Goal: Task Accomplishment & Management: Manage account settings

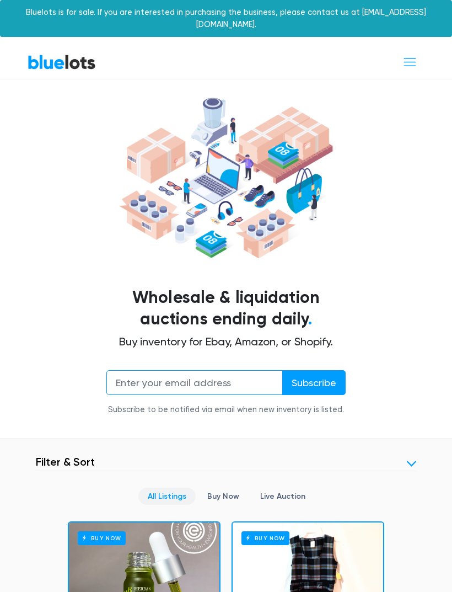
click at [266, 370] on input "email" at bounding box center [194, 382] width 176 height 25
type input "wytchellpedrojacques@gmal.com"
click at [325, 370] on input "Subscribe" at bounding box center [313, 382] width 63 height 25
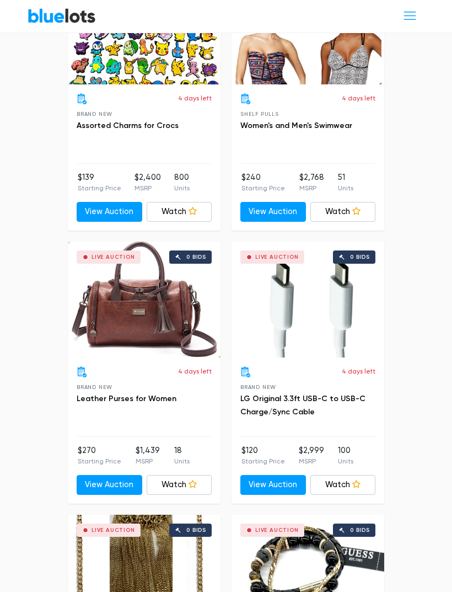
scroll to position [3839, 0]
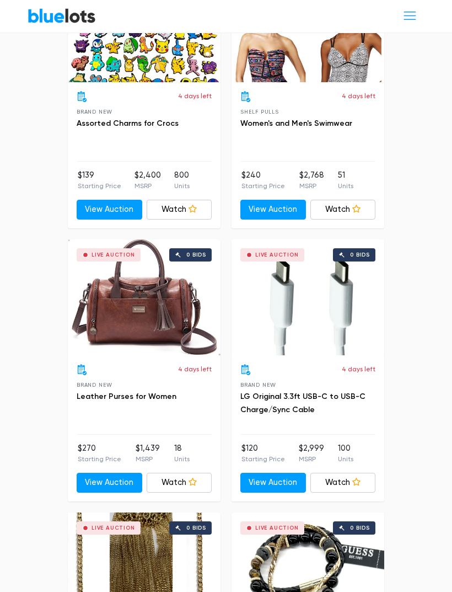
click at [331, 392] on link "LG Original 3.3ft USB-C to USB-C Charge/Sync Cable" at bounding box center [302, 403] width 125 height 23
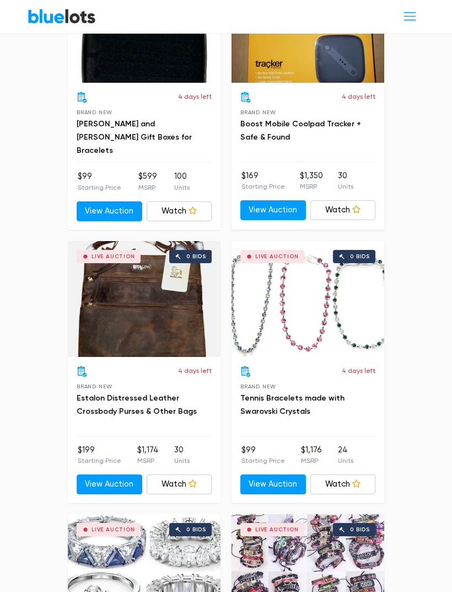
scroll to position [4917, 0]
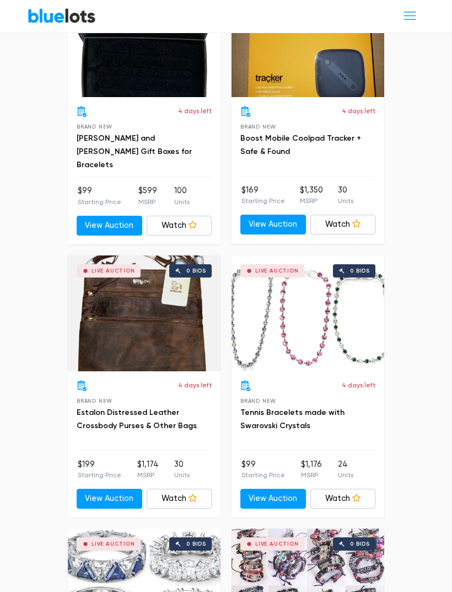
click at [407, 14] on span "Toggle navigation" at bounding box center [409, 16] width 15 height 15
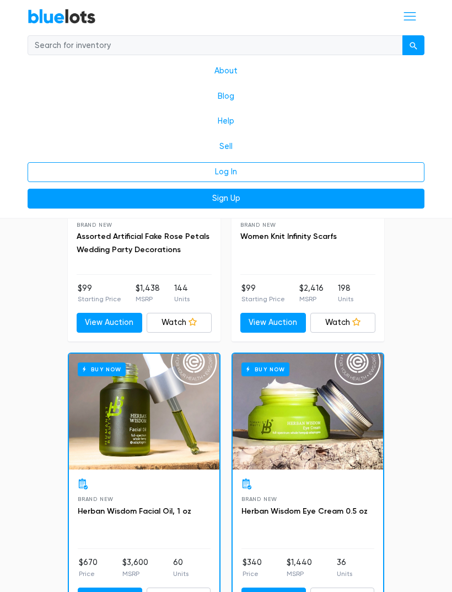
scroll to position [1323, 0]
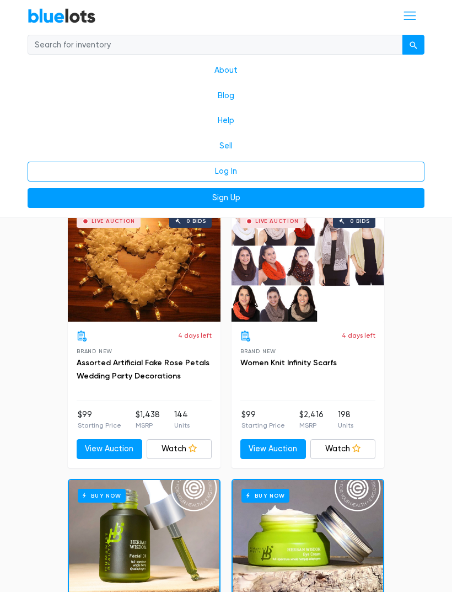
click at [411, 12] on span "Toggle navigation" at bounding box center [409, 16] width 15 height 15
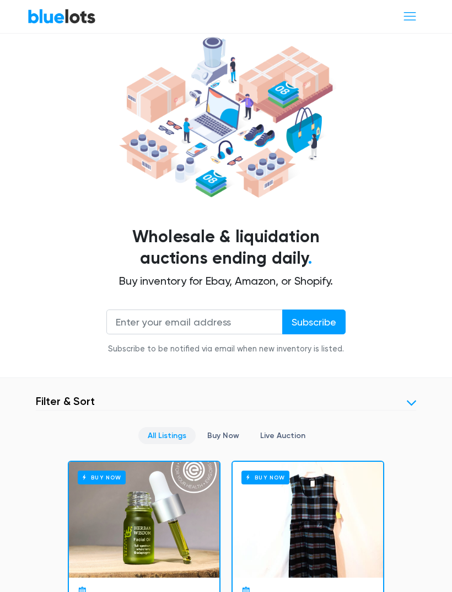
scroll to position [0, 0]
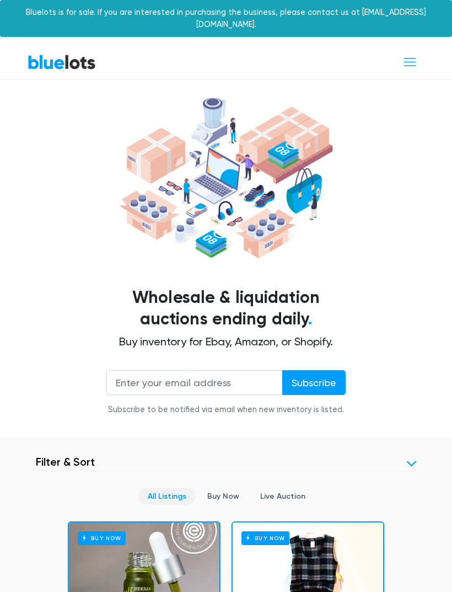
click at [235, 487] on link "Buy Now" at bounding box center [223, 495] width 51 height 17
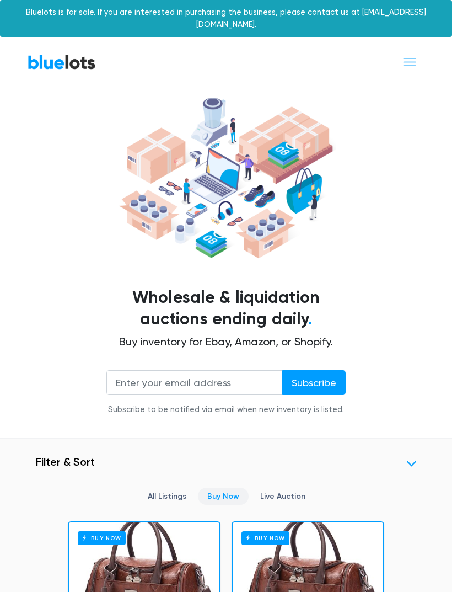
click at [410, 55] on span "Toggle navigation" at bounding box center [409, 62] width 15 height 15
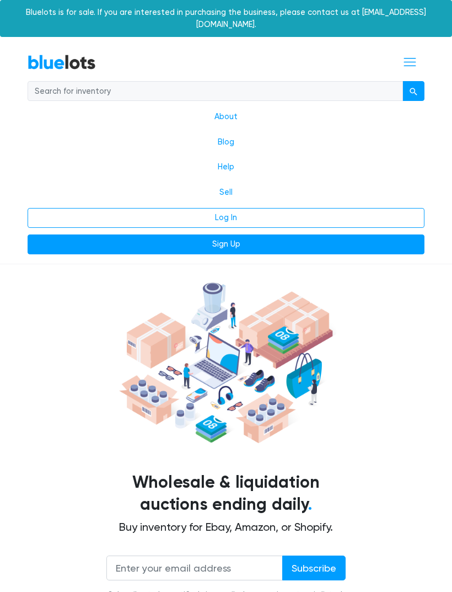
click at [363, 81] on input "search" at bounding box center [215, 91] width 375 height 20
type input "Smartphone"
click at [413, 81] on button "submit" at bounding box center [413, 91] width 22 height 20
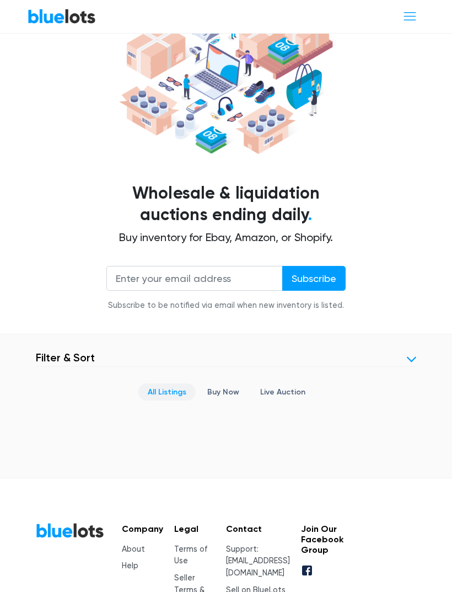
scroll to position [177, 0]
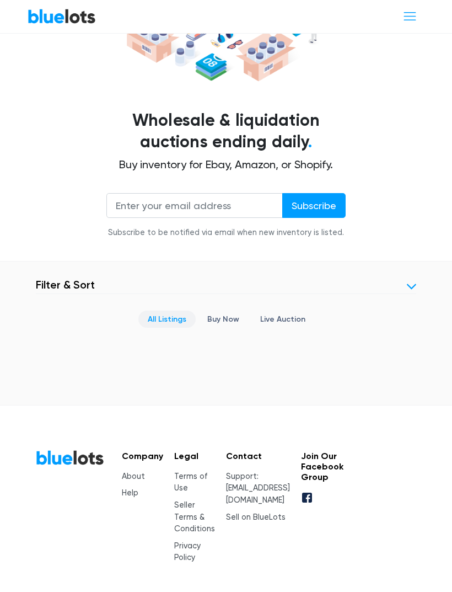
click at [297, 310] on link "Live Auction" at bounding box center [283, 318] width 64 height 17
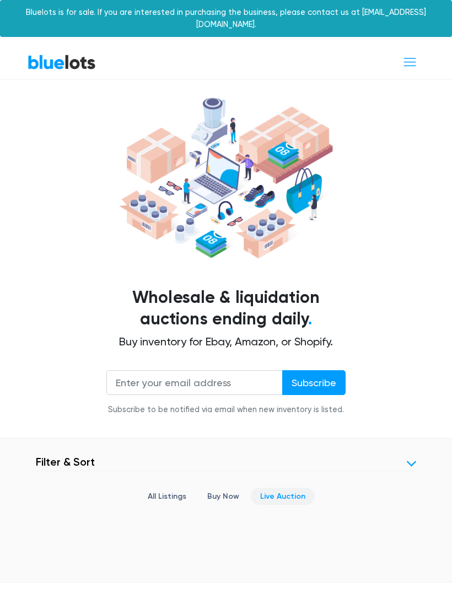
scroll to position [212, 0]
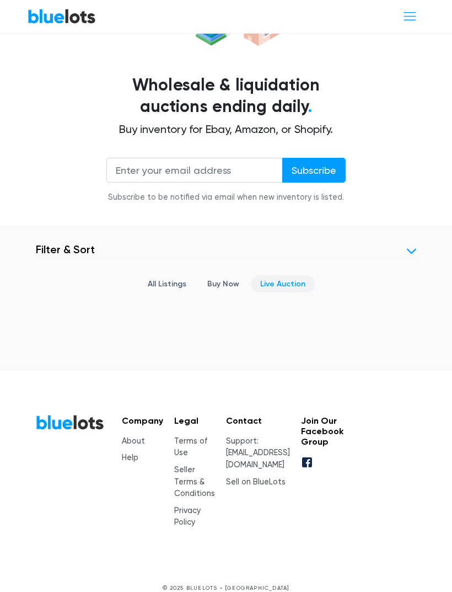
click at [405, 243] on header "Filter Filter & Sort Clear" at bounding box center [226, 251] width 380 height 16
click at [415, 246] on link at bounding box center [411, 250] width 9 height 9
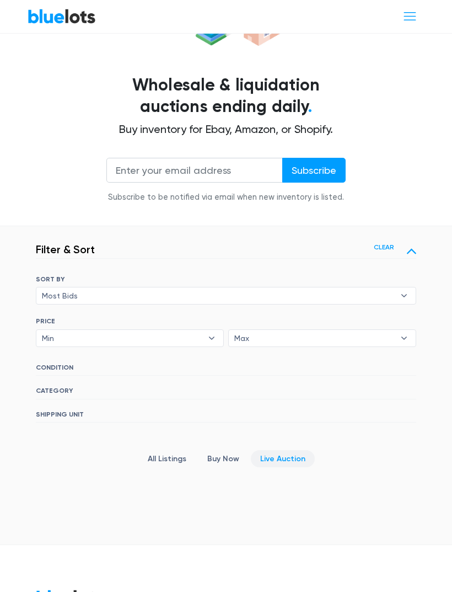
click at [409, 246] on link at bounding box center [411, 250] width 9 height 9
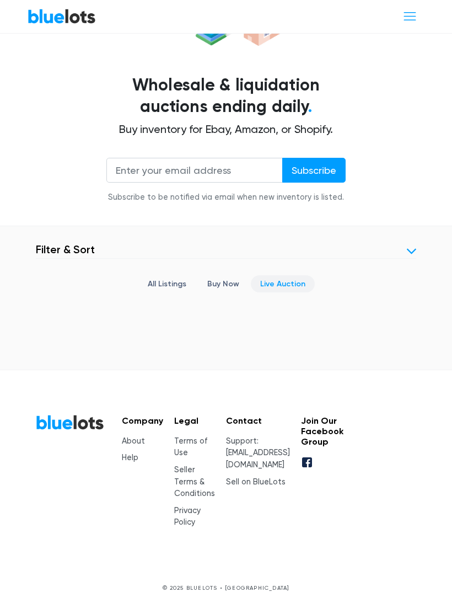
click at [407, 246] on link at bounding box center [411, 250] width 9 height 9
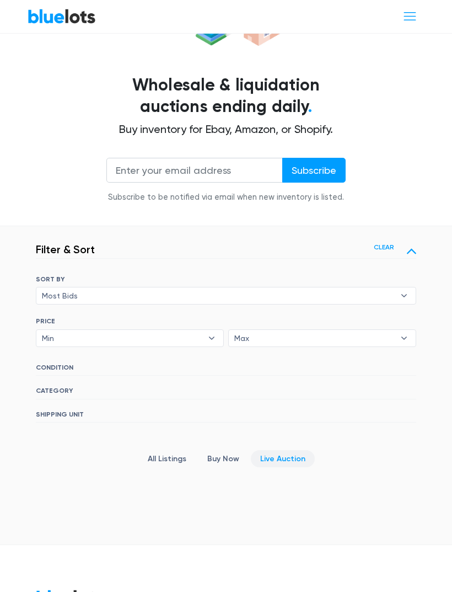
click at [61, 386] on h6 "CATEGORY" at bounding box center [226, 392] width 380 height 12
click at [46, 368] on div "SORT BY Most Bids Ending Soonest Newly Listed Lowest Price Highest Price Most B…" at bounding box center [226, 354] width 380 height 158
click at [51, 367] on div "SORT BY Most Bids Ending Soonest Newly Listed Lowest Price Highest Price Most B…" at bounding box center [226, 354] width 380 height 158
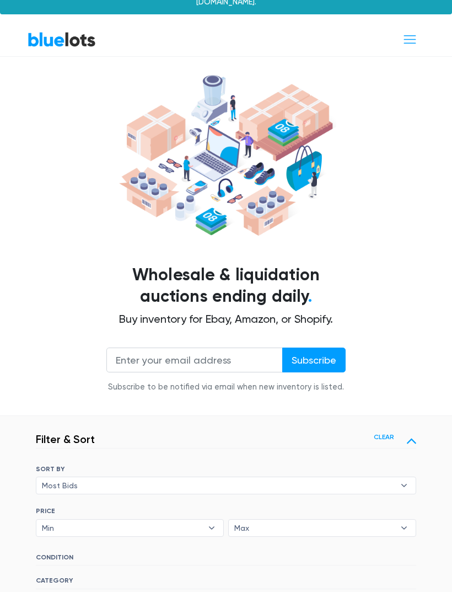
scroll to position [0, 0]
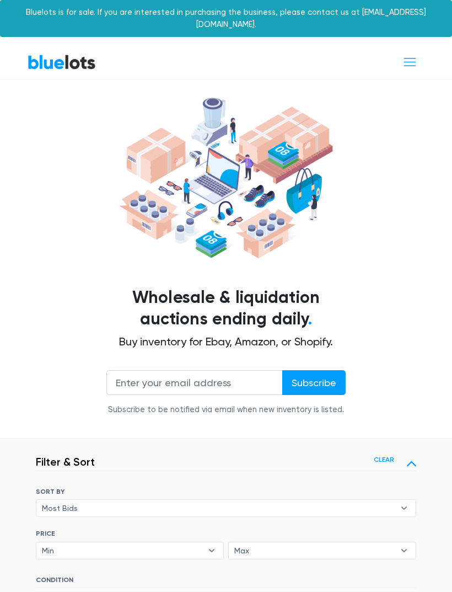
click at [408, 55] on span "Toggle navigation" at bounding box center [409, 62] width 15 height 15
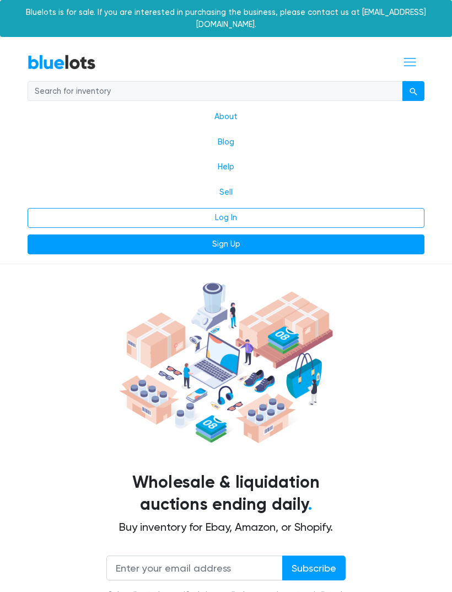
click at [238, 234] on link "Sign Up" at bounding box center [226, 244] width 397 height 20
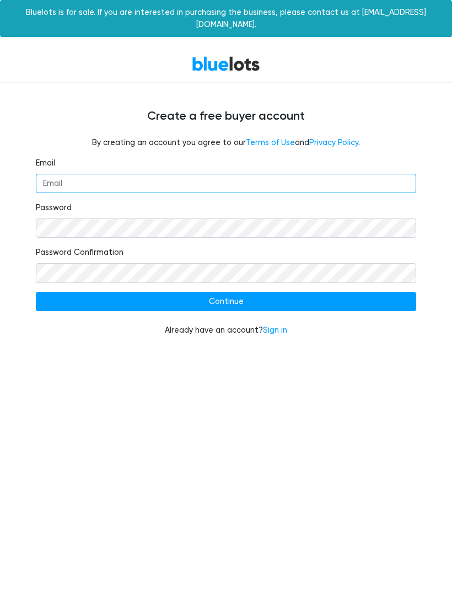
click at [217, 174] on input "Email" at bounding box center [226, 184] width 380 height 20
type input "[EMAIL_ADDRESS][DOMAIN_NAME]"
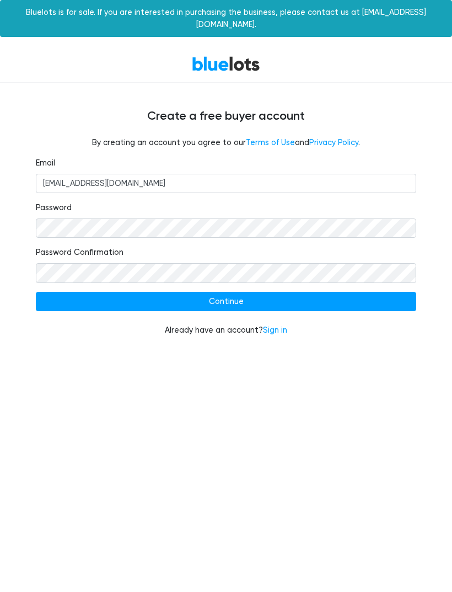
click at [264, 202] on fieldset "Password" at bounding box center [226, 220] width 380 height 36
click at [283, 292] on input "Continue" at bounding box center [226, 302] width 380 height 20
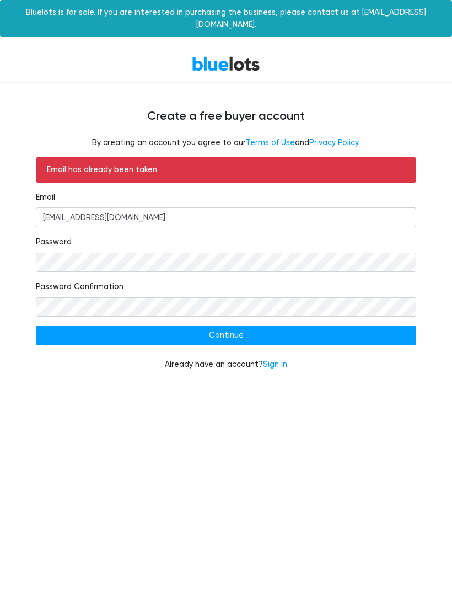
click at [284, 359] on link "Sign in" at bounding box center [275, 363] width 24 height 9
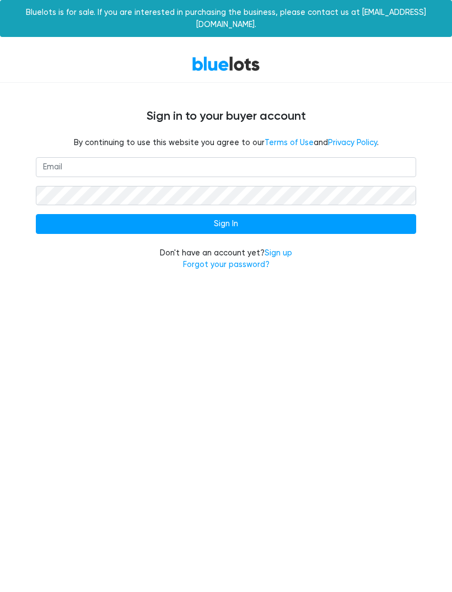
click at [279, 284] on html "Bluelots is for sale. If you are interested in purchasing the business, please …" at bounding box center [226, 142] width 452 height 284
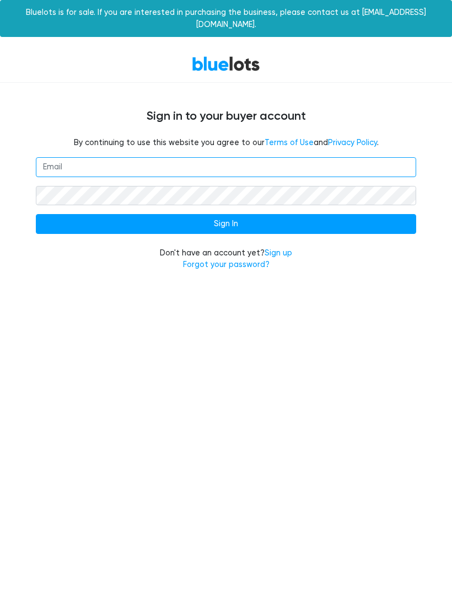
click at [297, 162] on input "email" at bounding box center [226, 167] width 380 height 20
type input "[EMAIL_ADDRESS][DOMAIN_NAME]"
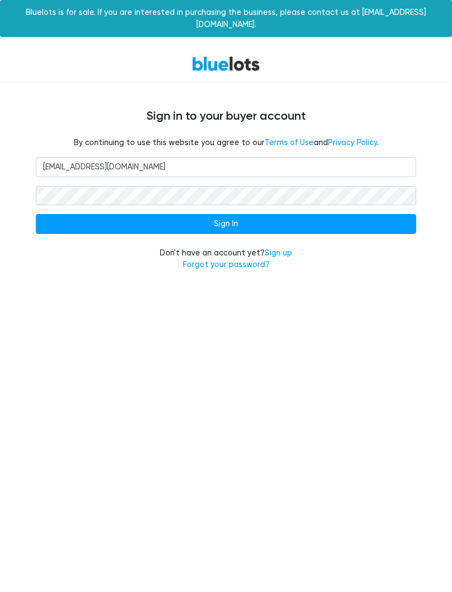
click at [375, 217] on input "Sign In" at bounding box center [226, 224] width 380 height 20
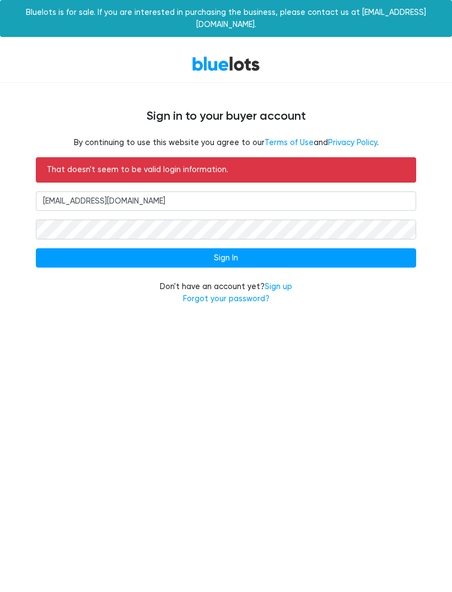
click at [226, 248] on input "Sign In" at bounding box center [226, 258] width 380 height 20
